Goal: Information Seeking & Learning: Learn about a topic

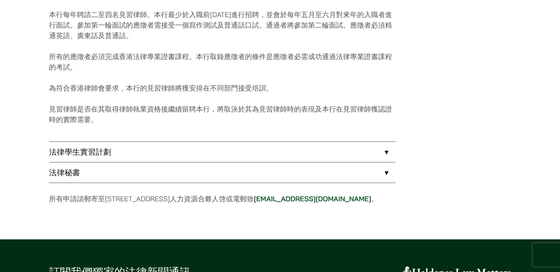
scroll to position [723, 0]
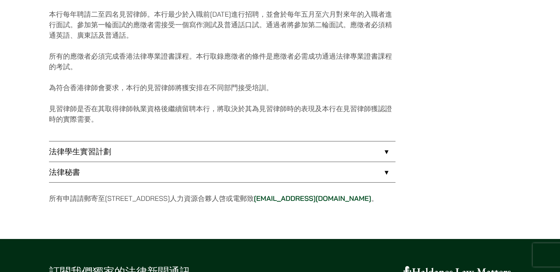
click at [166, 177] on link "法律秘書" at bounding box center [222, 172] width 346 height 20
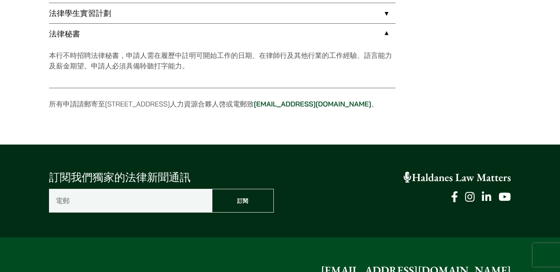
click at [383, 15] on link "法律學生實習計劃" at bounding box center [222, 13] width 346 height 20
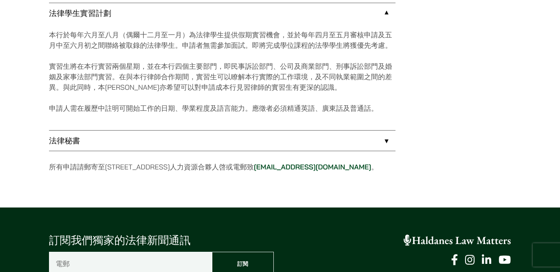
click at [390, 140] on link "法律秘書" at bounding box center [222, 141] width 346 height 20
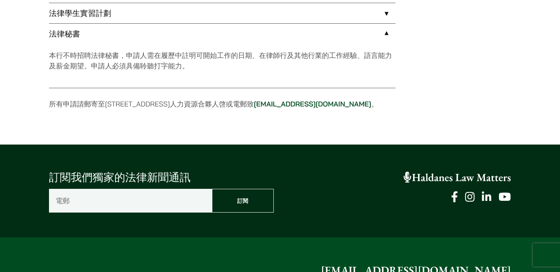
click at [387, 12] on link "法律學生實習計劃" at bounding box center [222, 13] width 346 height 20
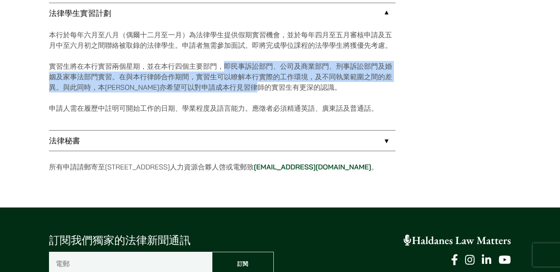
drag, startPoint x: 224, startPoint y: 64, endPoint x: 290, endPoint y: 90, distance: 71.0
click at [290, 90] on p "實習生將在本行實習兩個星期，並在本行四個主要部門，即民事訴訟部門、公司及商業部門、刑事訴訟部門及婚姻及家事法部門實習。在與本行律師合作期間，實習生可以瞭解本行…" at bounding box center [222, 76] width 346 height 31
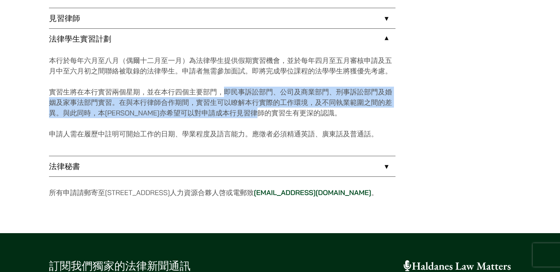
scroll to position [694, 0]
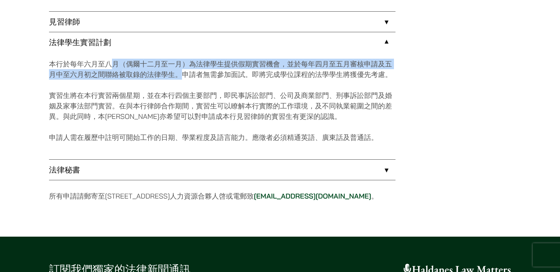
drag, startPoint x: 112, startPoint y: 63, endPoint x: 181, endPoint y: 77, distance: 70.1
click at [181, 77] on p "本行於每年六月至八月（偶爾十二月至一月）為法律學生提供假期實習機會，並於每年四月至五月審核申請及五月中至六月初之間聯絡被取錄的法律學生。申請者無需參加面試。即…" at bounding box center [222, 69] width 346 height 21
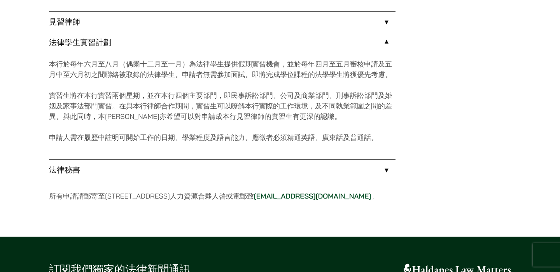
click at [302, 92] on p "實習生將在本行實習兩個星期，並在本行四個主要部門，即民事訴訟部門、公司及商業部門、刑事訴訟部門及婚姻及家事法部門實習。在與本行律師合作期間，實習生可以瞭解本行…" at bounding box center [222, 105] width 346 height 31
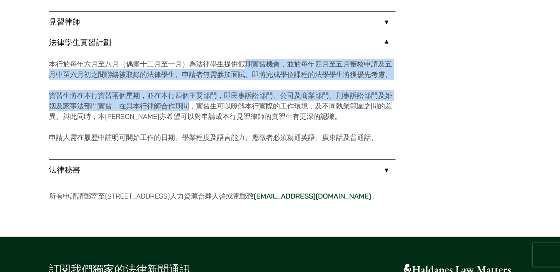
drag, startPoint x: 243, startPoint y: 65, endPoint x: 190, endPoint y: 107, distance: 66.7
click at [190, 107] on div "本行於每年六月至八月（偶爾十二月至一月）為法律學生提供假期實習機會，並於每年四月至五月審核申請及五月中至六月初之間聯絡被取錄的法律學生。申請者無需參加面試。即…" at bounding box center [222, 105] width 346 height 107
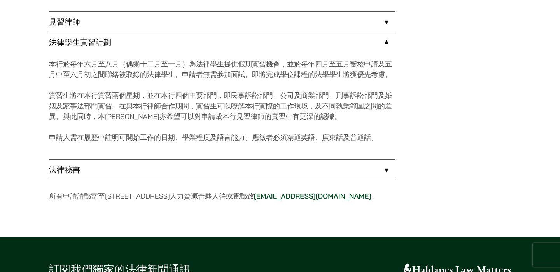
click at [253, 131] on div "本行於每年六月至八月（偶爾十二月至一月）為法律學生提供假期實習機會，並於每年四月至五月審核申請及五月中至六月初之間聯絡被取錄的法律學生。申請者無需參加面試。即…" at bounding box center [222, 105] width 346 height 107
drag, startPoint x: 151, startPoint y: 90, endPoint x: 191, endPoint y: 108, distance: 43.1
click at [191, 108] on p "實習生將在本行實習兩個星期，並在本行四個主要部門，即民事訴訟部門、公司及商業部門、刑事訴訟部門及婚姻及家事法部門實習。在與本行律師合作期間，實習生可以瞭解本行…" at bounding box center [222, 105] width 346 height 31
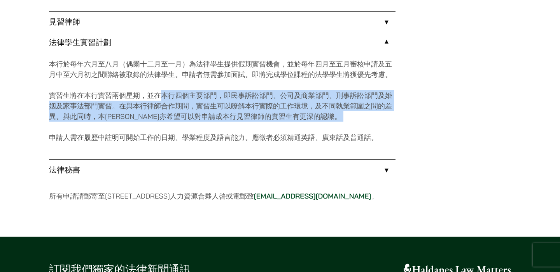
drag, startPoint x: 163, startPoint y: 96, endPoint x: 257, endPoint y: 126, distance: 98.6
click at [257, 126] on div "本行於每年六月至八月（偶爾十二月至一月）為法律學生提供假期實習機會，並於每年四月至五月審核申請及五月中至六月初之間聯絡被取錄的法律學生。申請者無需參加面試。即…" at bounding box center [222, 105] width 346 height 107
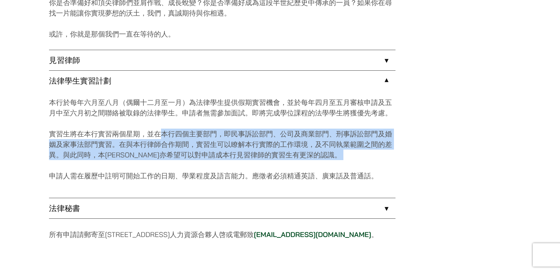
scroll to position [650, 0]
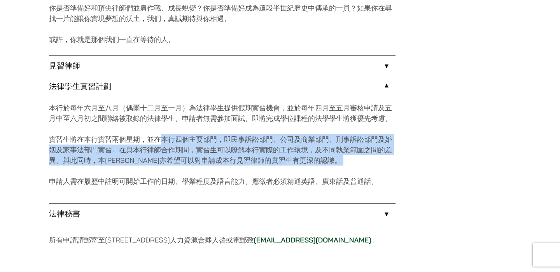
click at [273, 68] on link "見習律師" at bounding box center [222, 66] width 346 height 20
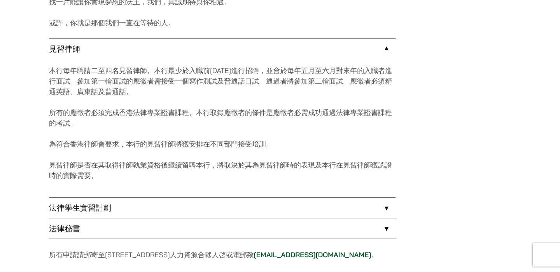
scroll to position [668, 0]
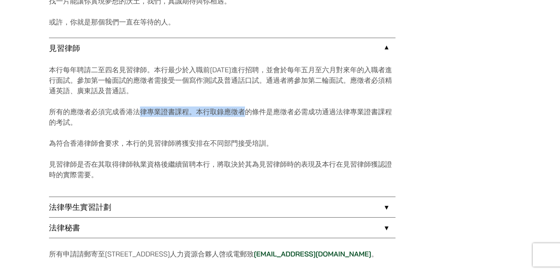
drag, startPoint x: 138, startPoint y: 109, endPoint x: 245, endPoint y: 116, distance: 107.5
click at [245, 116] on p "所有的應徵者必須完成香港法律專業證書課程。本行取錄應徵者的條件是應徵者必需成功通過法律專業證書課程的考試。" at bounding box center [222, 117] width 346 height 21
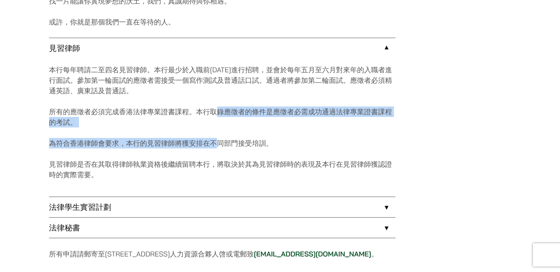
drag, startPoint x: 218, startPoint y: 109, endPoint x: 217, endPoint y: 140, distance: 30.7
click at [217, 140] on div "本行每年聘請二至四名見習律師。本行最少於入職前[DATE]進行招聘，並會於每年五月至六月對來年的入職者進行面試。參加第一輪面試的應徵者需接受一個寫作測試及普通…" at bounding box center [222, 127] width 346 height 138
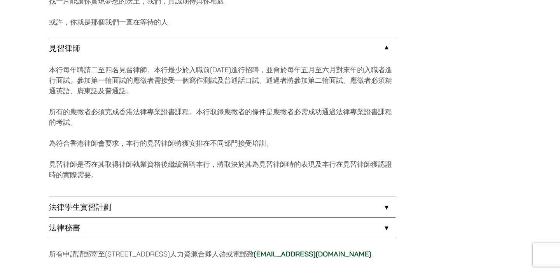
click at [283, 157] on div "本行每年聘請二至四名見習律師。本行最少於入職前[DATE]進行招聘，並會於每年五月至六月對來年的入職者進行面試。參加第一輪面試的應徵者需接受一個寫作測試及普通…" at bounding box center [222, 127] width 346 height 138
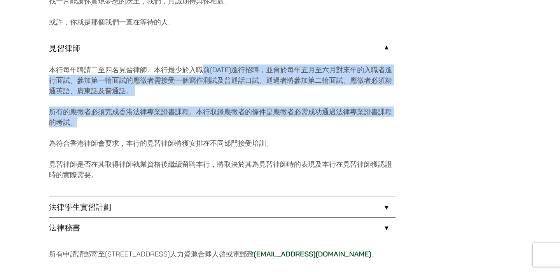
drag, startPoint x: 203, startPoint y: 68, endPoint x: 219, endPoint y: 122, distance: 56.2
click at [219, 122] on div "本行每年聘請二至四名見習律師。本行最少於入職前[DATE]進行招聘，並會於每年五月至六月對來年的入職者進行面試。參加第一輪面試的應徵者需接受一個寫作測試及普通…" at bounding box center [222, 127] width 346 height 138
click at [348, 97] on div "本行每年聘請二至四名見習律師。本行最少於入職前[DATE]進行招聘，並會於每年五月至六月對來年的入職者進行面試。參加第一輪面試的應徵者需接受一個寫作測試及普通…" at bounding box center [222, 127] width 346 height 138
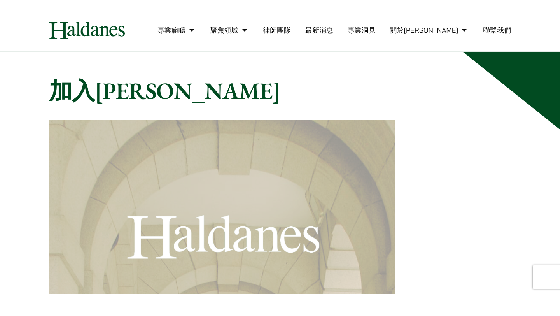
scroll to position [0, 0]
